Goal: Information Seeking & Learning: Check status

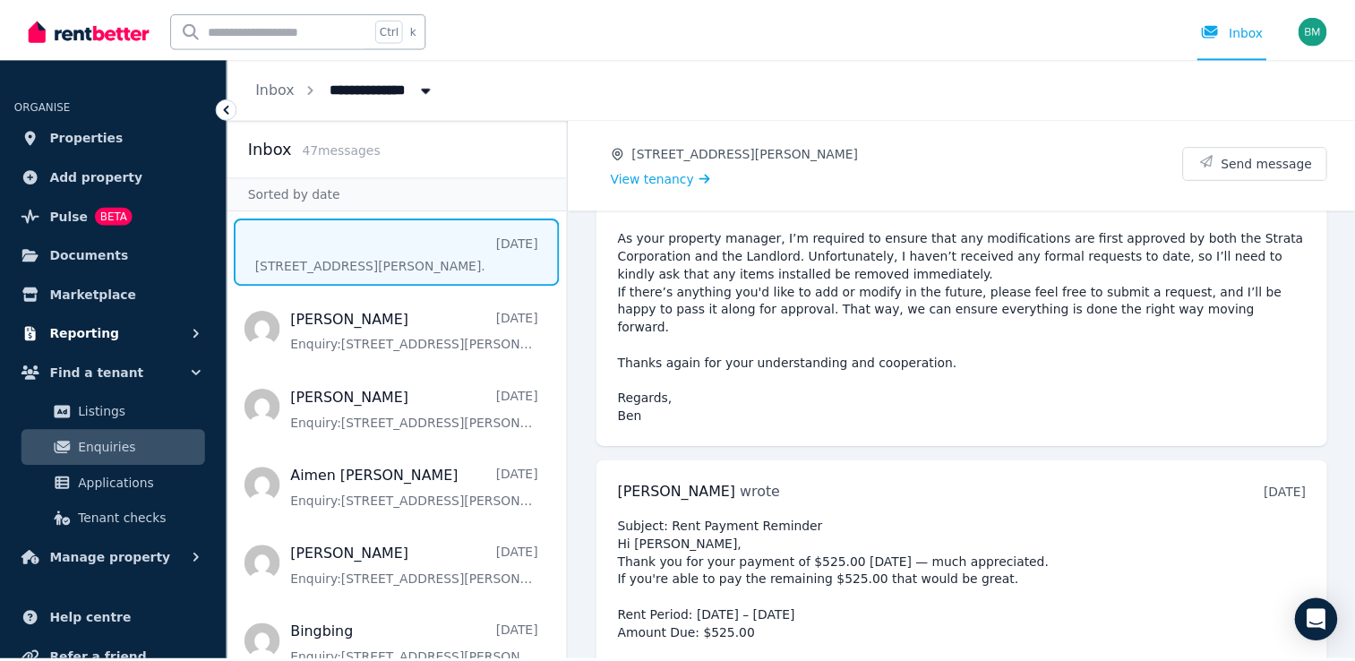
scroll to position [3257, 0]
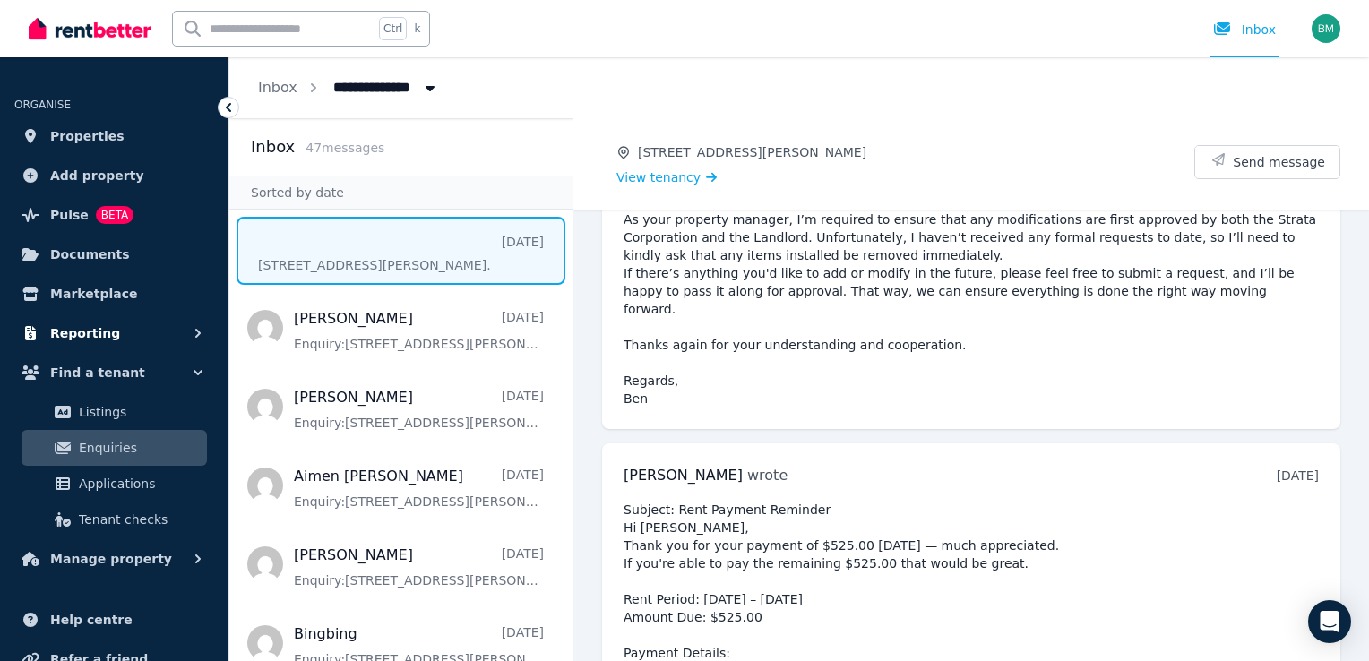
click at [85, 340] on span "Reporting" at bounding box center [85, 334] width 70 height 22
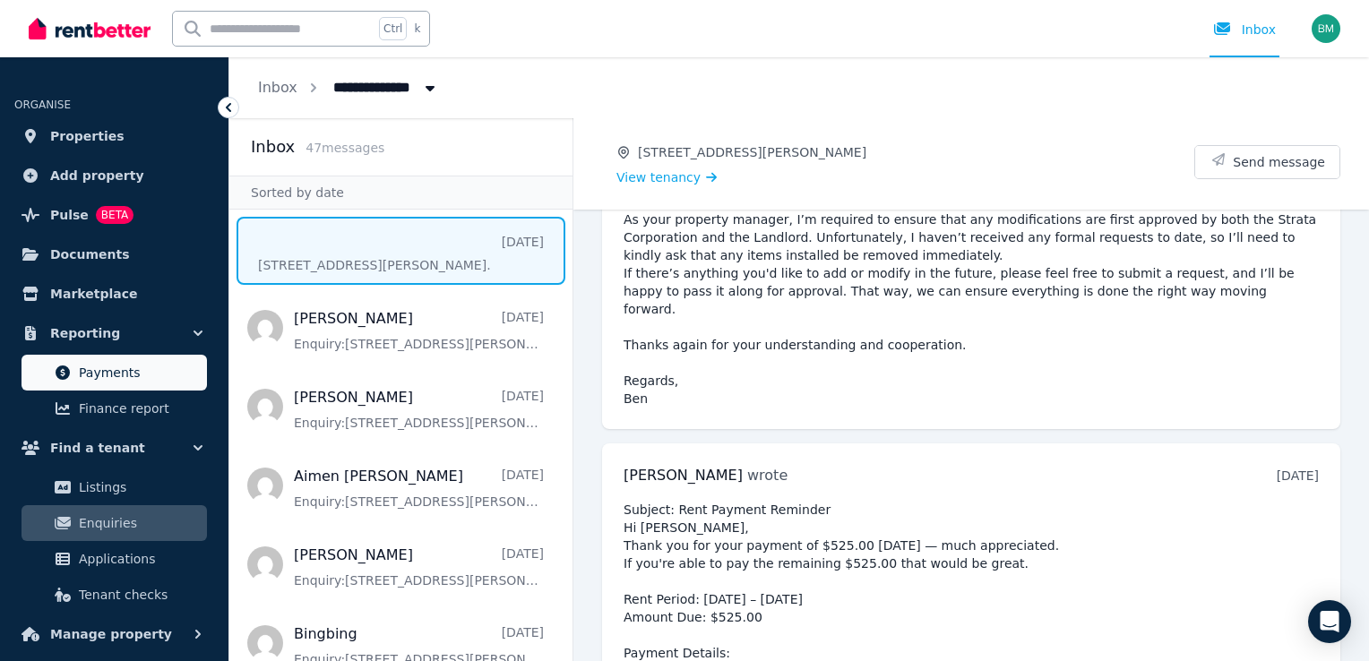
click at [108, 366] on span "Payments" at bounding box center [139, 373] width 121 height 22
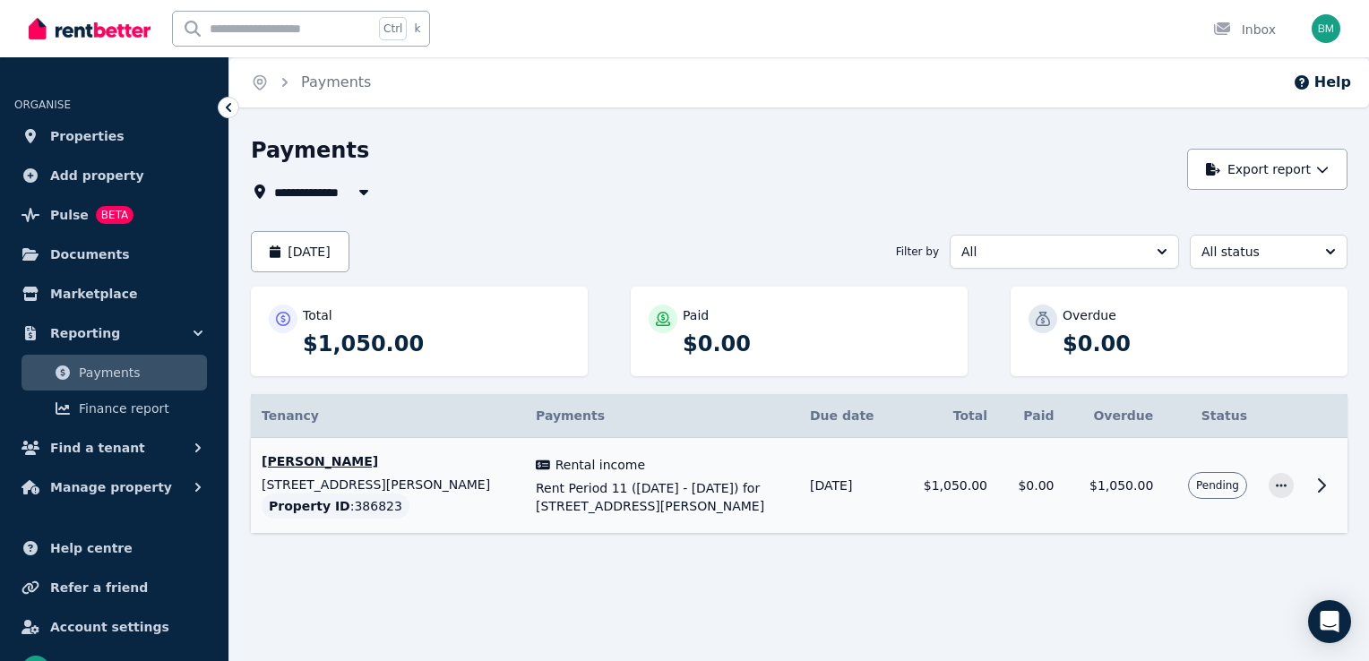
click at [567, 500] on span "Rent Period 11 ([DATE] - [DATE]) for [STREET_ADDRESS][PERSON_NAME]" at bounding box center [662, 497] width 253 height 36
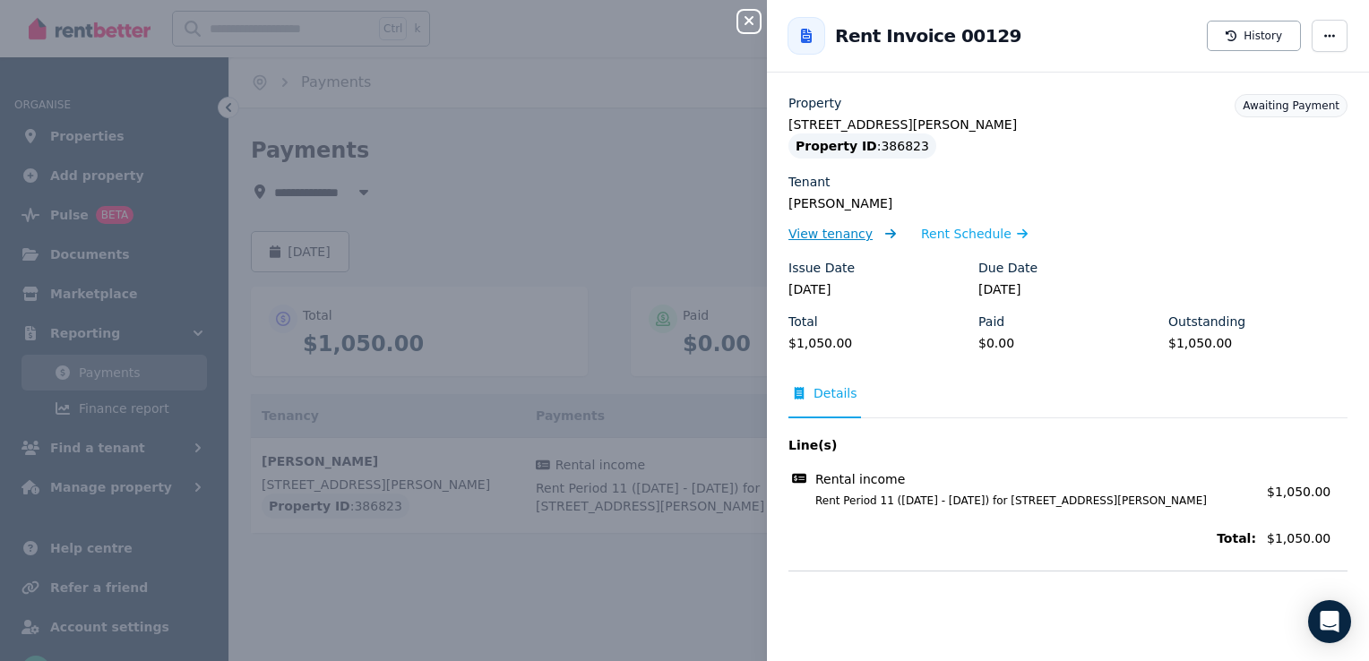
click at [810, 237] on span "View tenancy" at bounding box center [830, 234] width 84 height 18
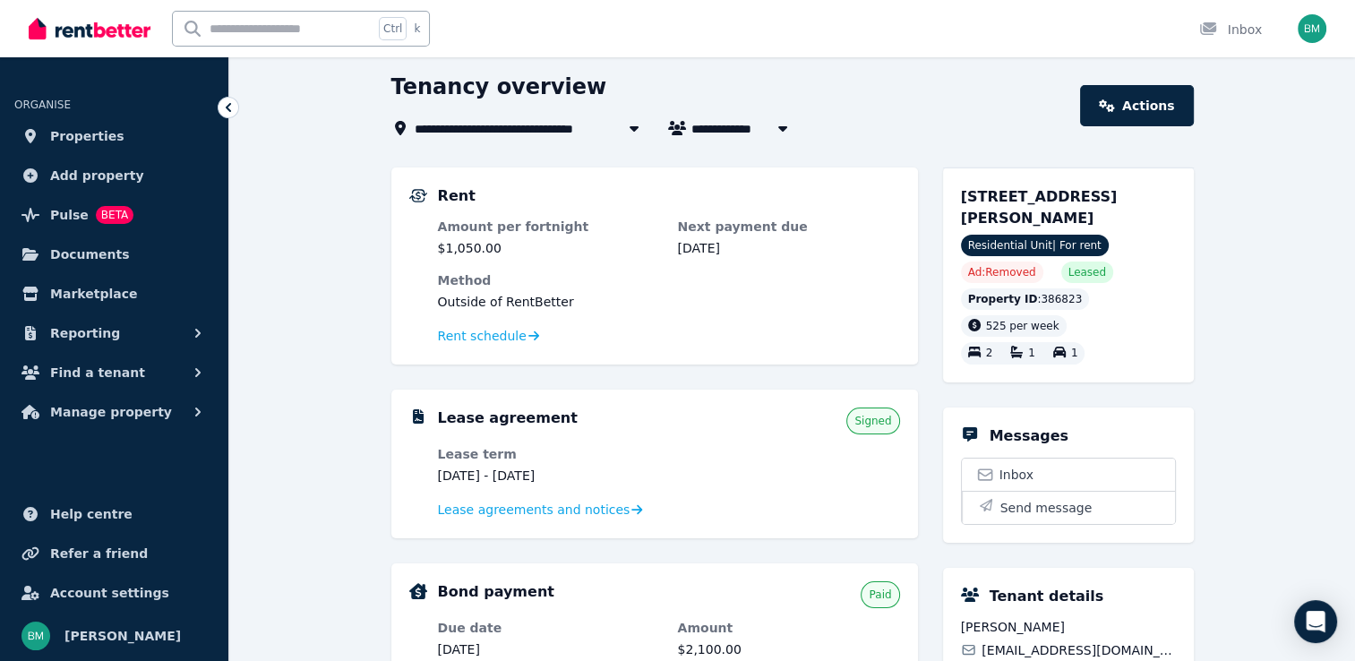
scroll to position [65, 0]
click at [101, 338] on span "Reporting" at bounding box center [85, 334] width 70 height 22
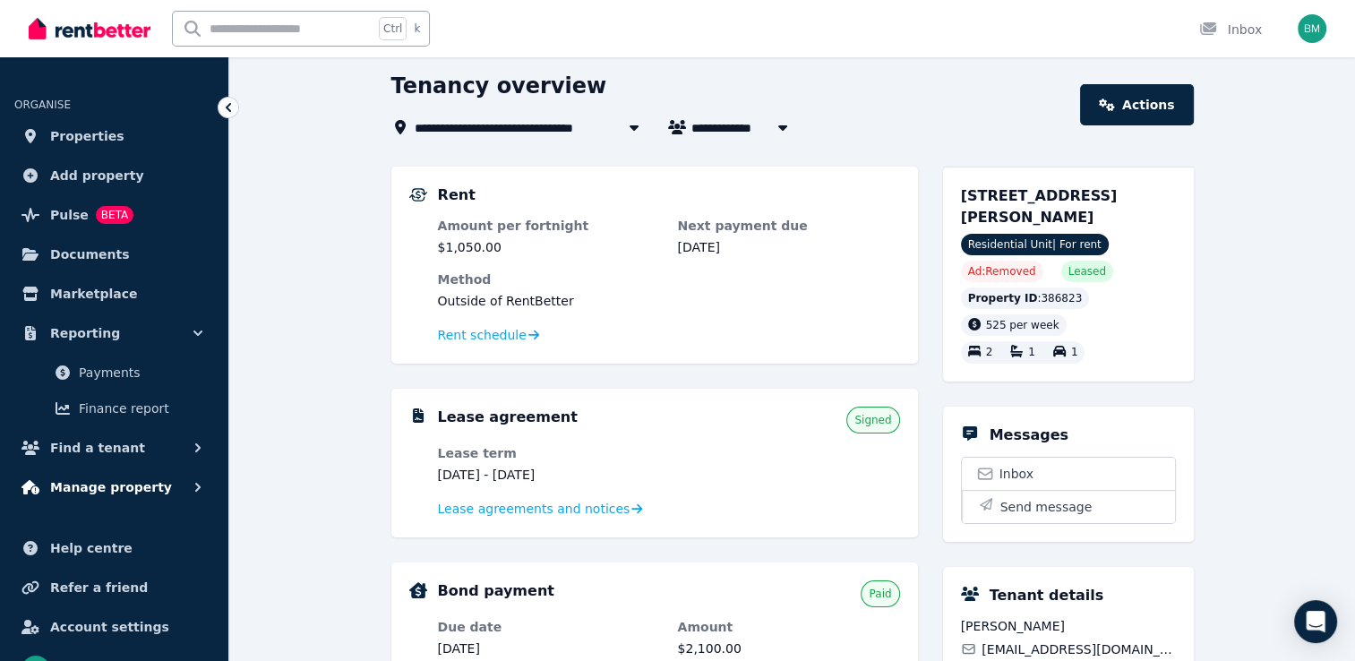
click at [190, 488] on icon "button" at bounding box center [198, 487] width 18 height 18
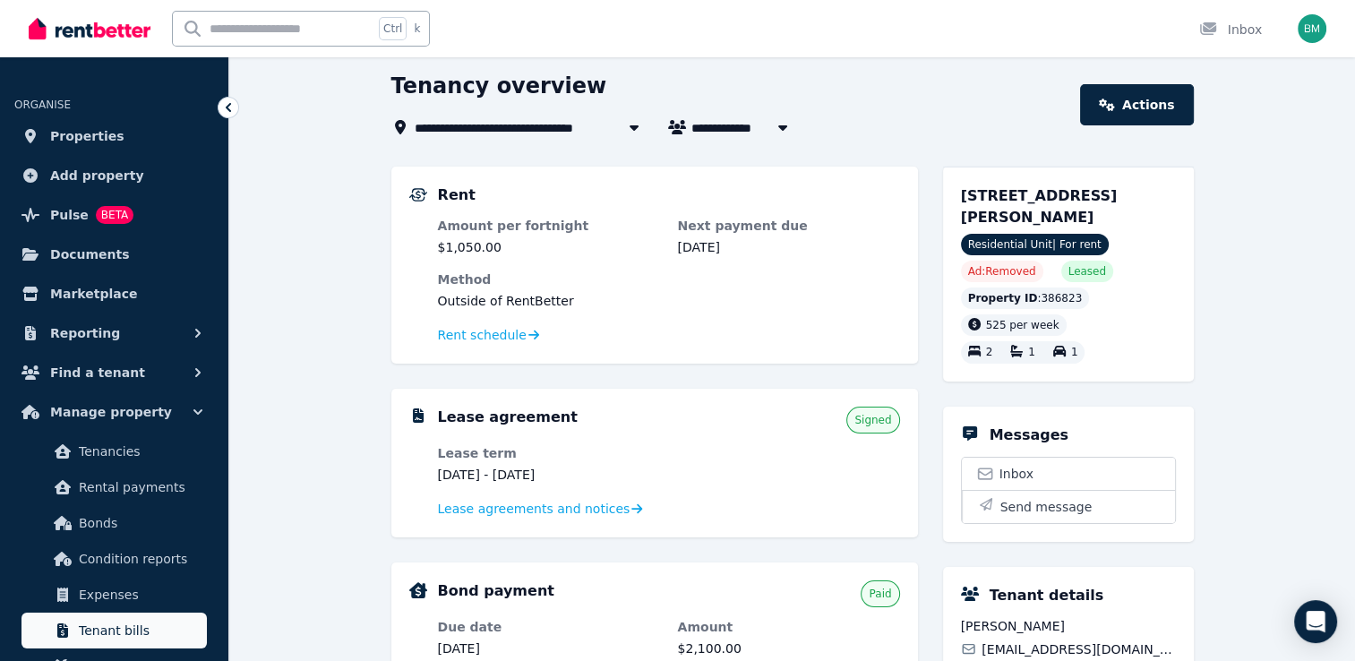
click at [160, 624] on span "Tenant bills" at bounding box center [139, 631] width 121 height 22
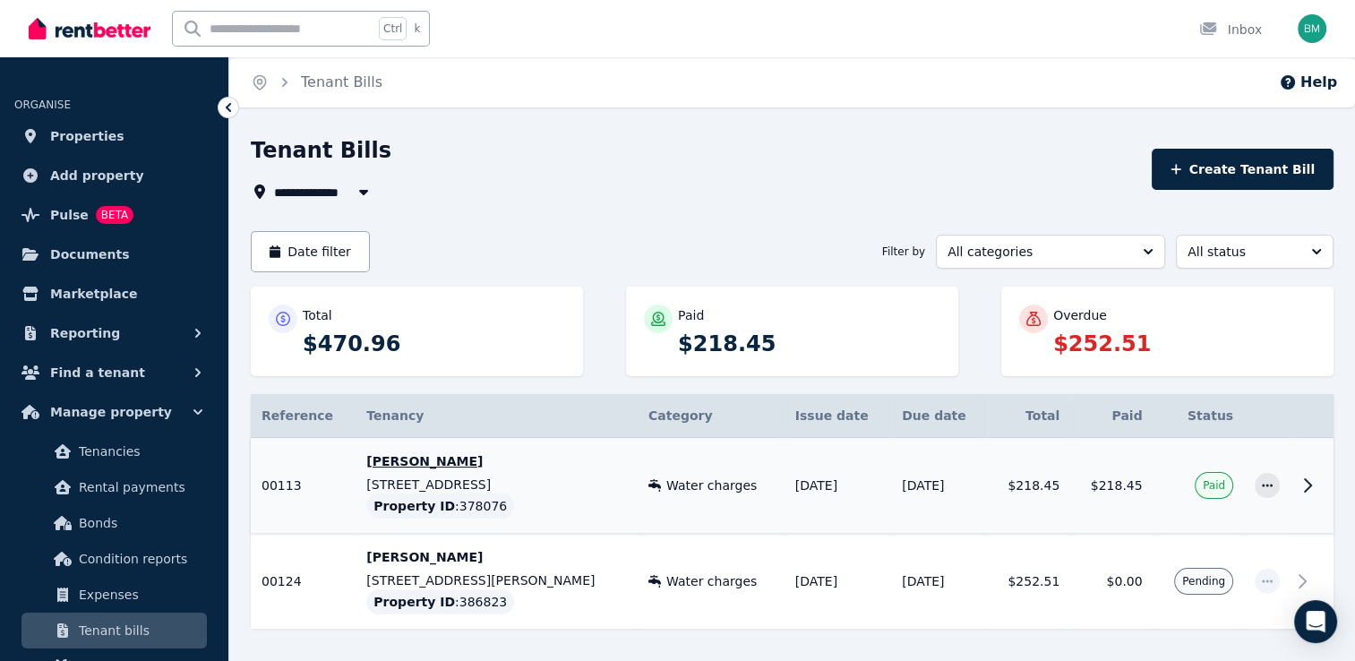
click at [1208, 486] on span "Paid" at bounding box center [1214, 485] width 22 height 14
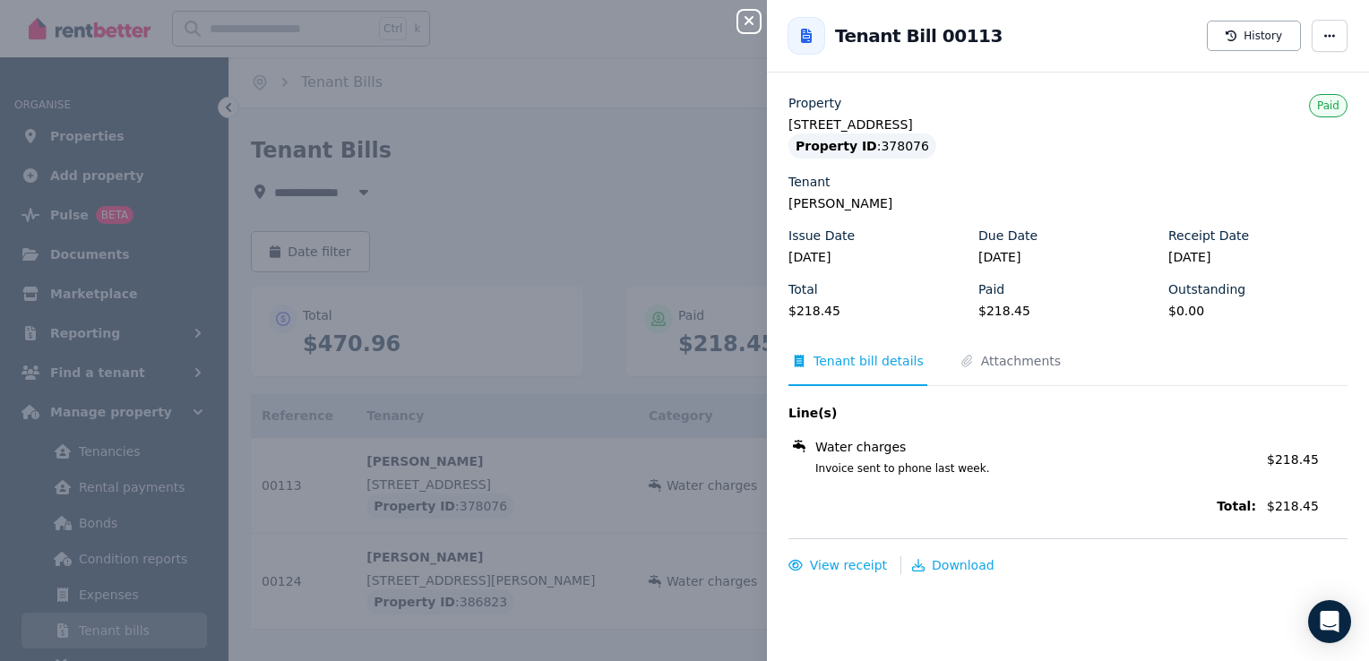
click at [747, 17] on icon "button" at bounding box center [749, 20] width 22 height 14
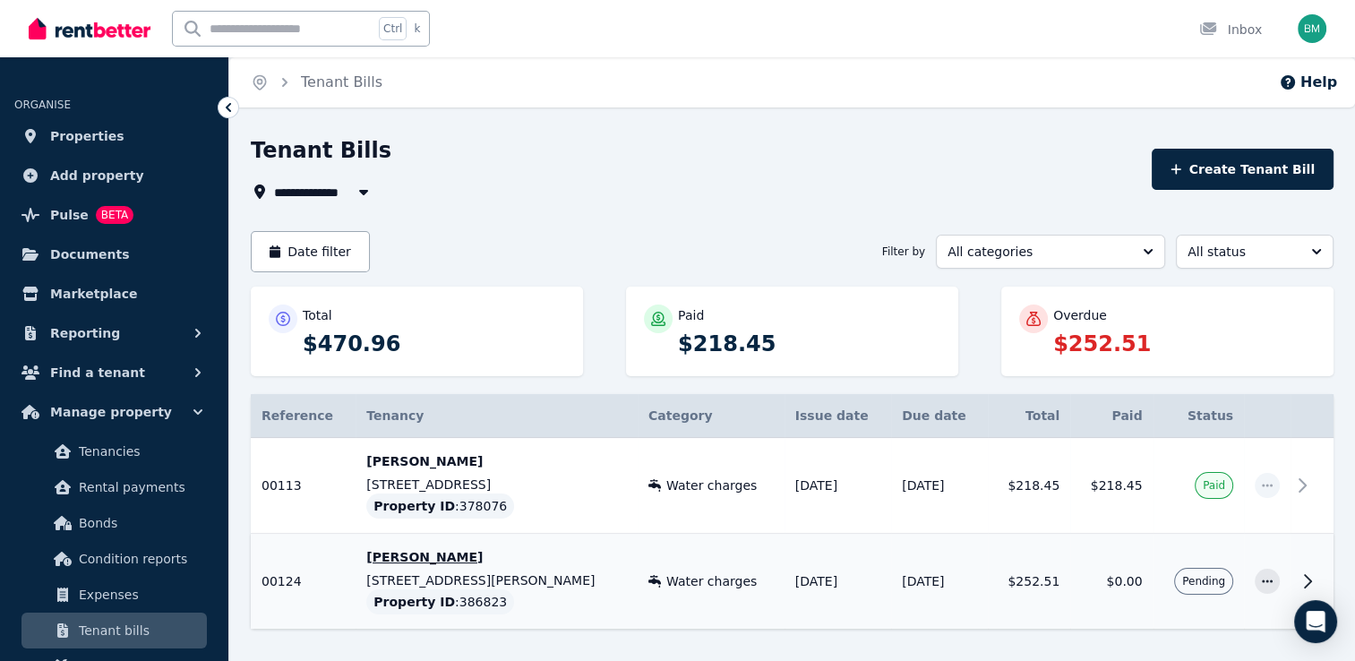
click at [1208, 578] on span "Pending" at bounding box center [1204, 581] width 43 height 14
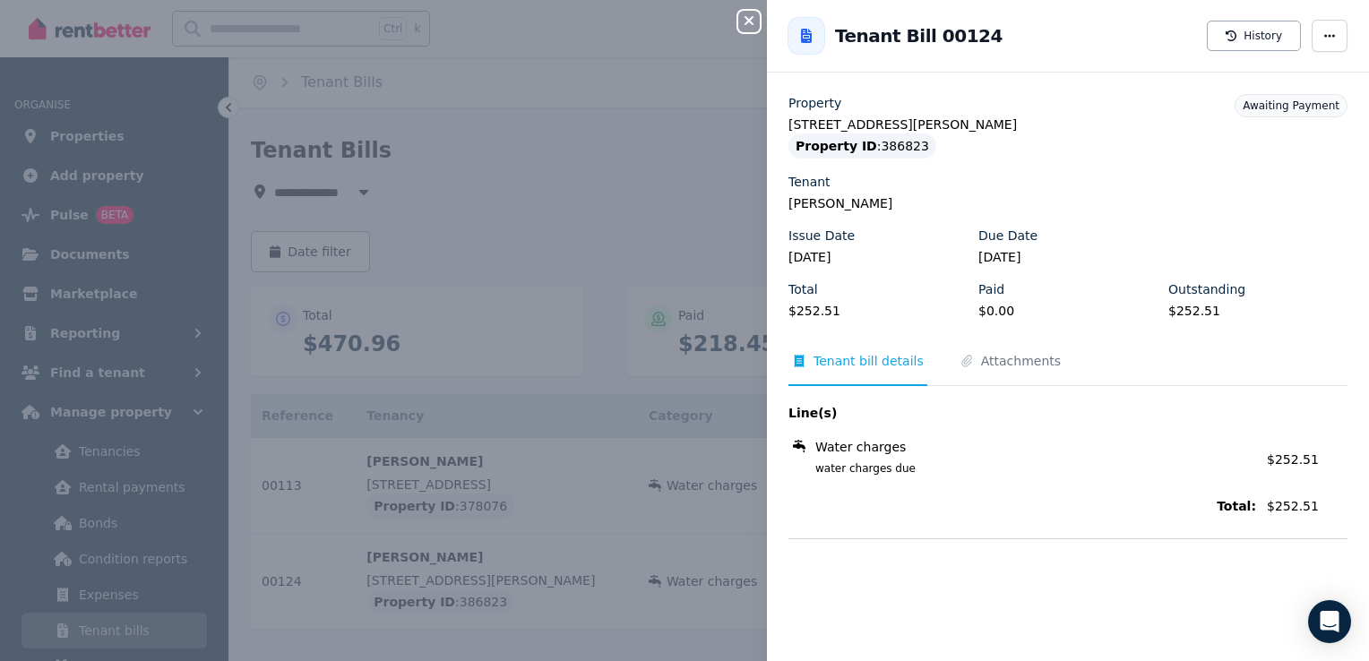
click at [558, 77] on div "Close panel Back to Tenant Bill 00124 History Property [STREET_ADDRESS][PERSON_…" at bounding box center [684, 330] width 1369 height 661
